Goal: Navigation & Orientation: Understand site structure

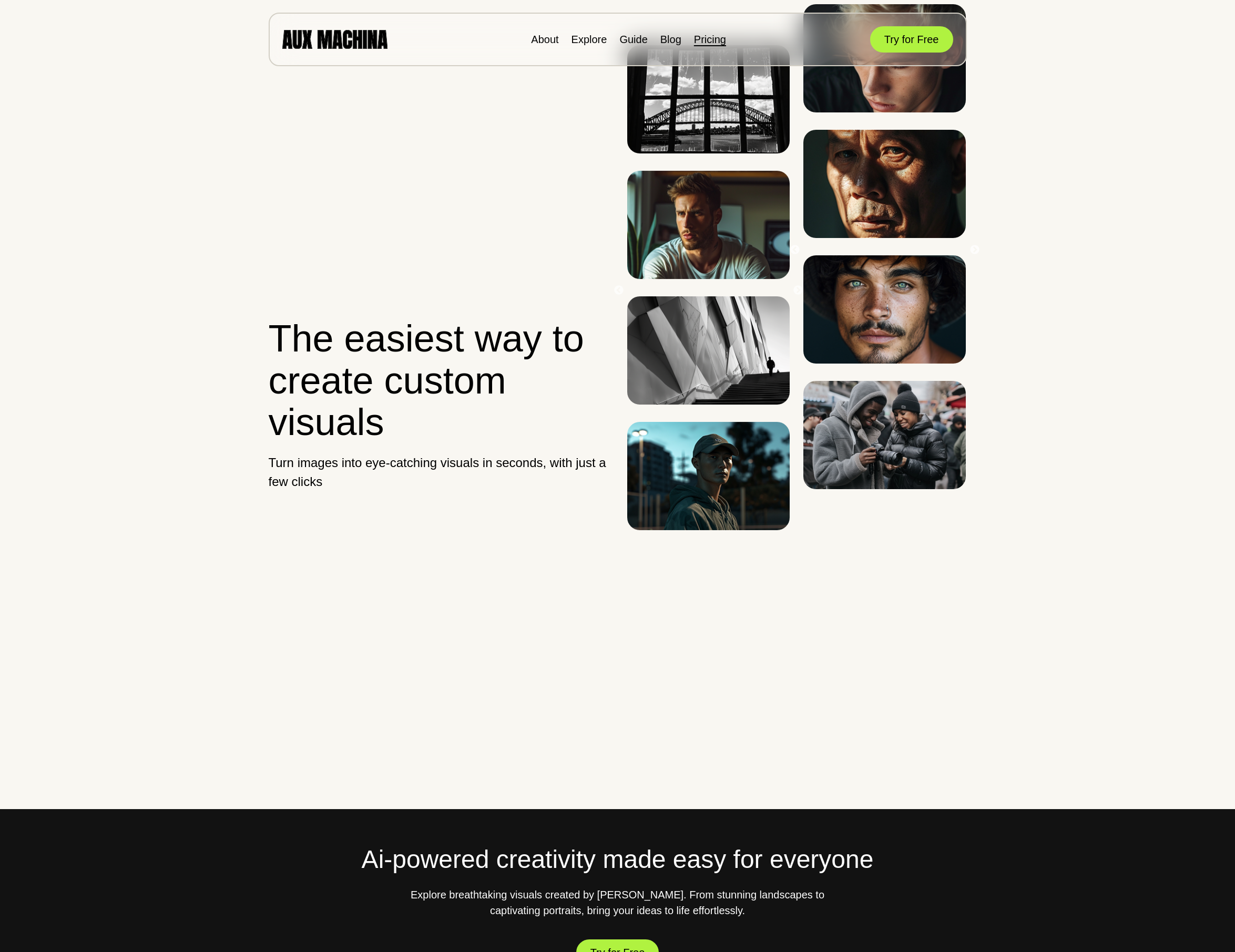
click at [720, 39] on link "Pricing" at bounding box center [710, 39] width 32 height 11
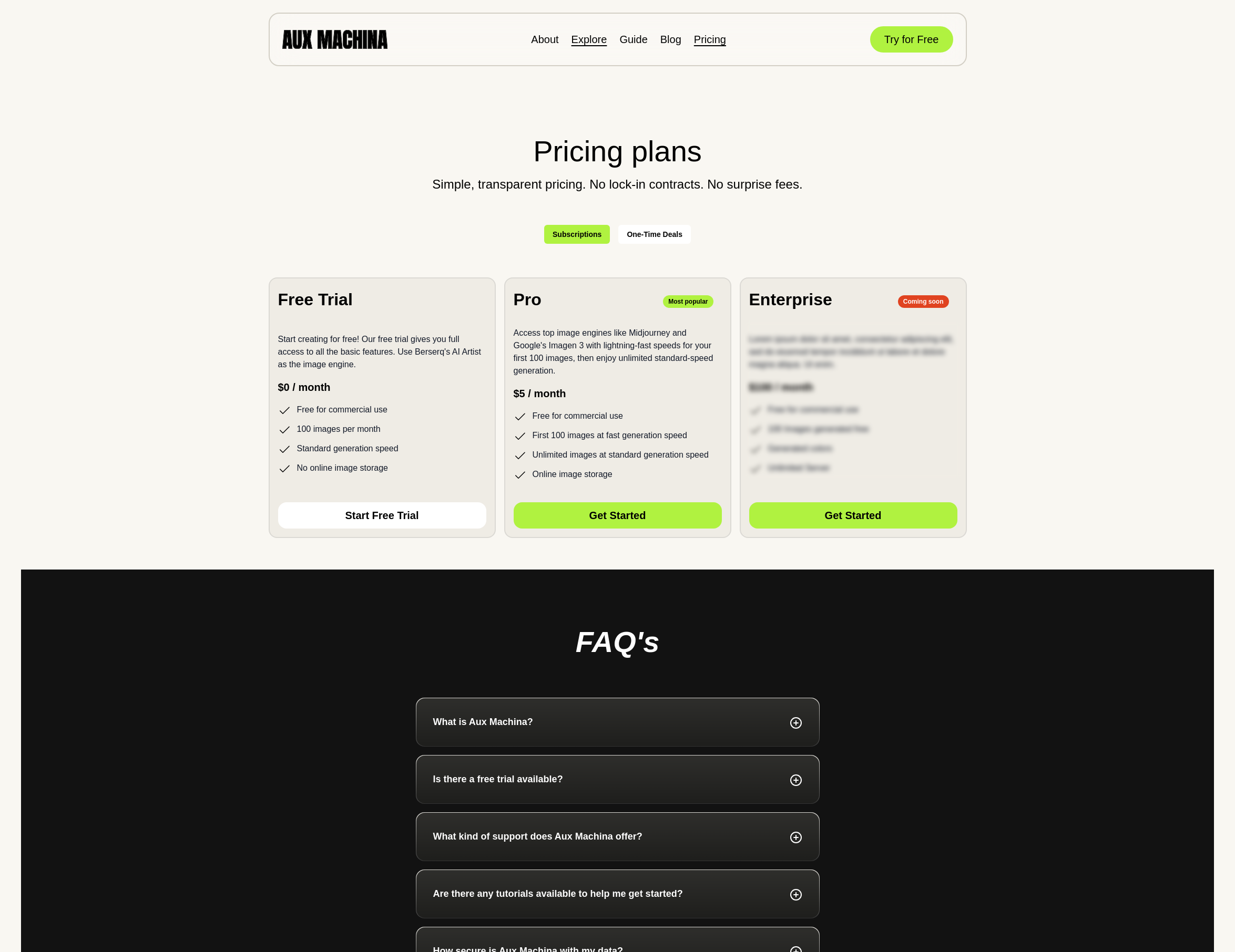
click at [575, 41] on link "Explore" at bounding box center [589, 39] width 35 height 11
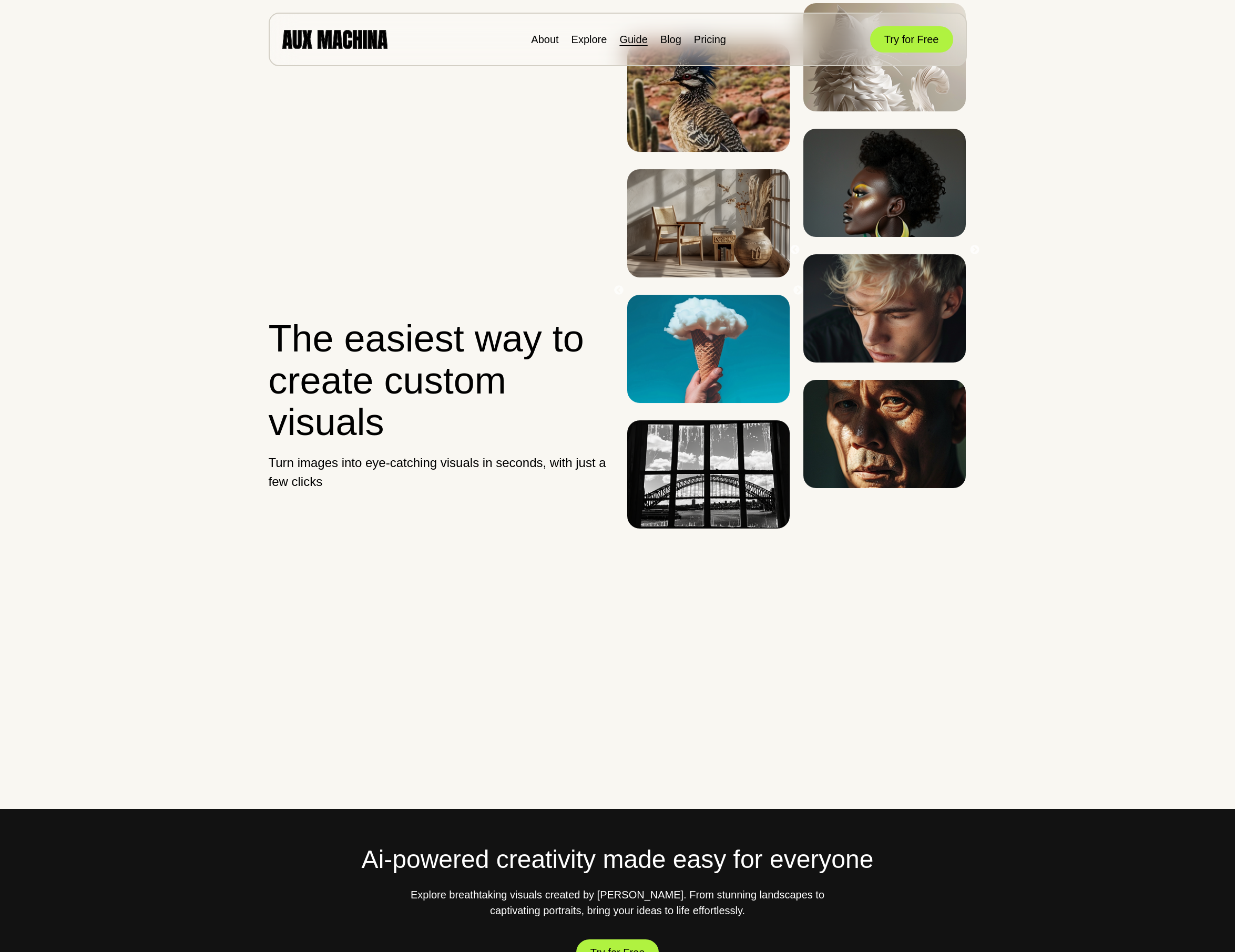
click at [627, 45] on link "Guide" at bounding box center [633, 39] width 28 height 11
